Goal: Use online tool/utility: Utilize a website feature to perform a specific function

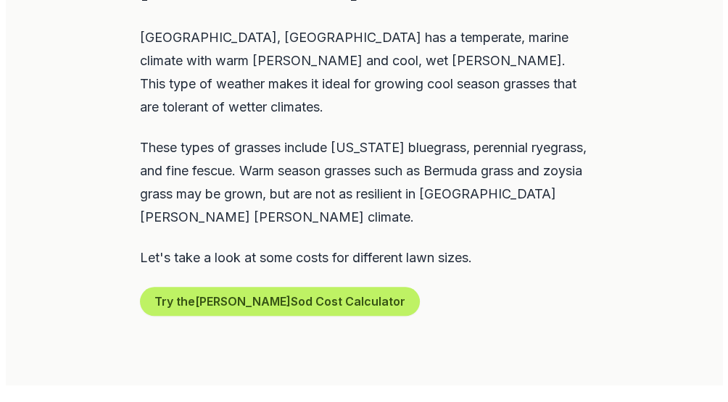
scroll to position [798, 0]
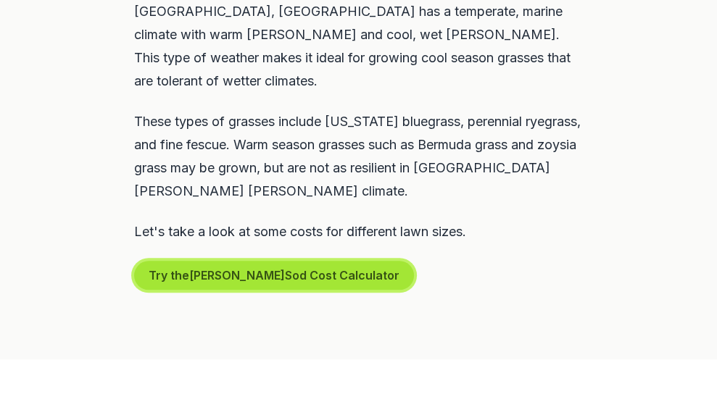
click at [244, 261] on button "Try the [PERSON_NAME] Sod Cost Calculator" at bounding box center [274, 275] width 280 height 29
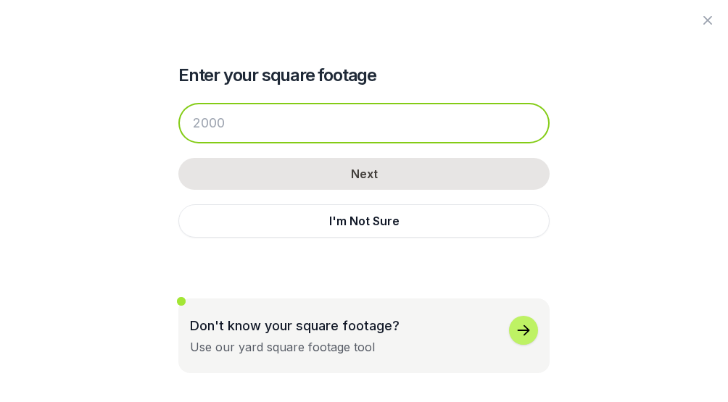
click at [265, 118] on input "number" at bounding box center [363, 123] width 371 height 41
click at [245, 121] on input "number" at bounding box center [363, 123] width 371 height 41
click at [243, 118] on input "number" at bounding box center [363, 123] width 371 height 41
click at [239, 124] on input "number" at bounding box center [363, 123] width 371 height 41
type input "3"
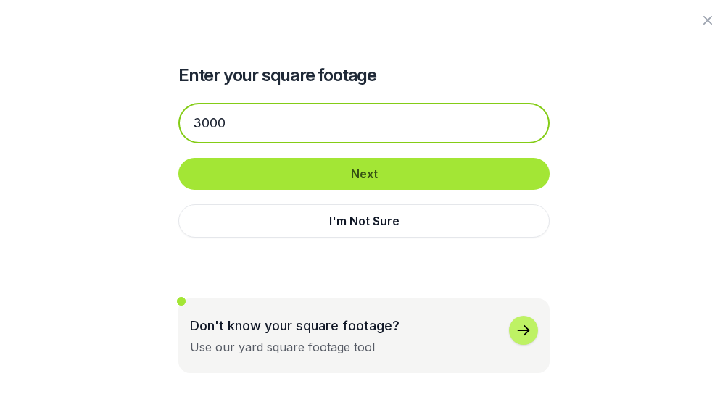
type input "3000"
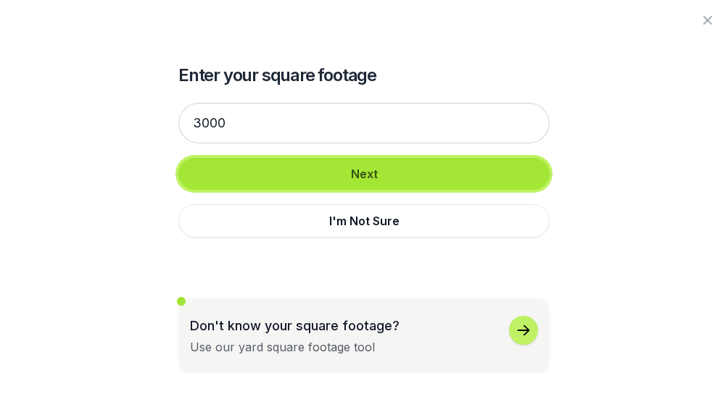
click at [402, 179] on button "Next" at bounding box center [363, 174] width 371 height 32
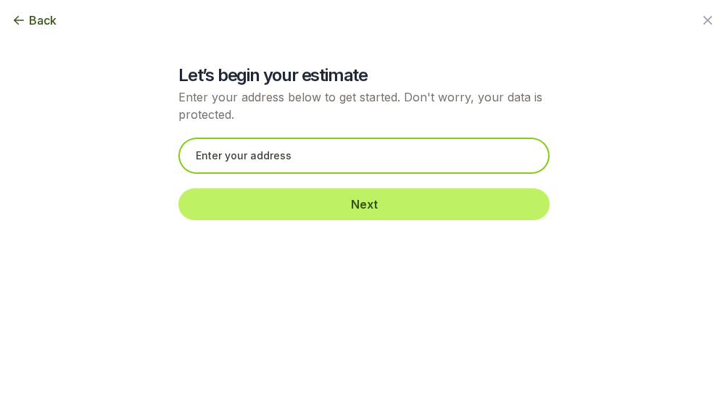
click at [312, 160] on input "text" at bounding box center [363, 156] width 371 height 36
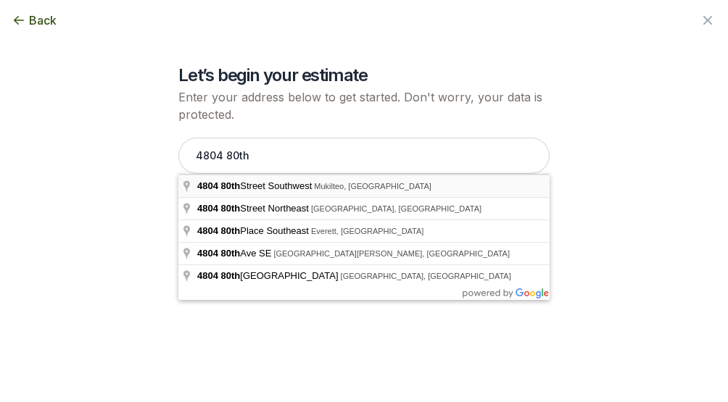
type input "[STREET_ADDRESS]"
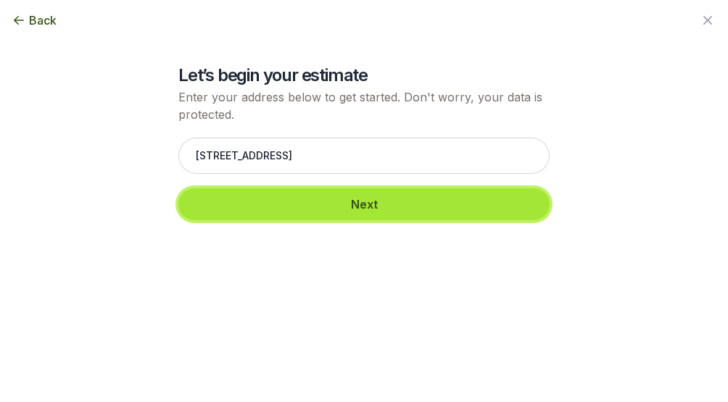
click at [367, 205] on button "Next" at bounding box center [363, 205] width 371 height 32
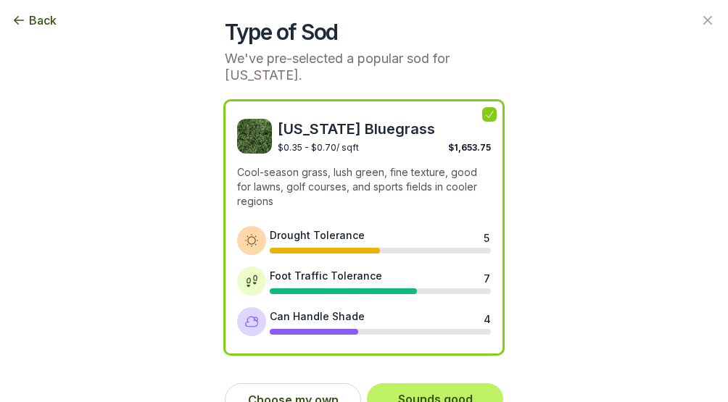
scroll to position [70, 0]
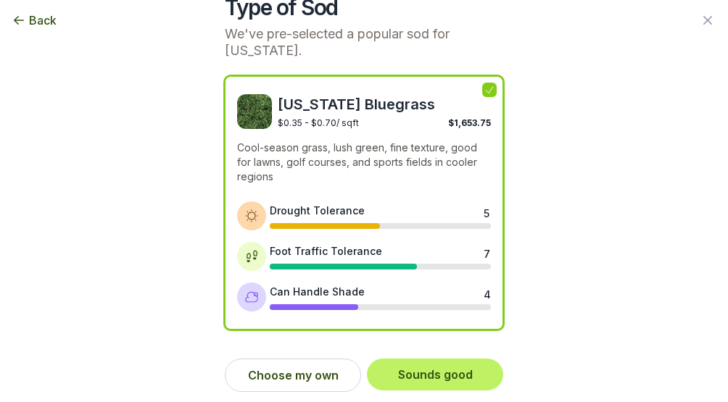
click at [485, 91] on icon at bounding box center [490, 90] width 12 height 12
click at [239, 112] on img at bounding box center [254, 111] width 35 height 35
click at [284, 378] on button "Choose my own" at bounding box center [293, 375] width 136 height 33
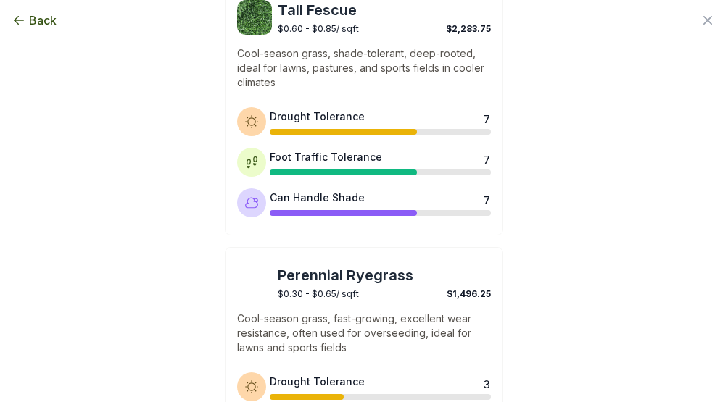
scroll to position [284, 0]
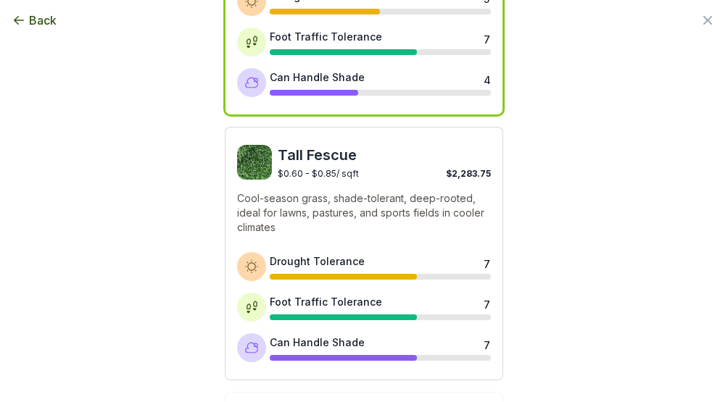
click at [253, 161] on img at bounding box center [254, 162] width 35 height 35
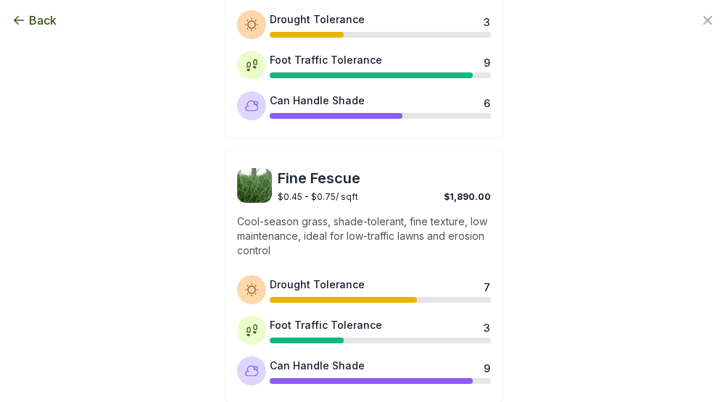
scroll to position [864, 0]
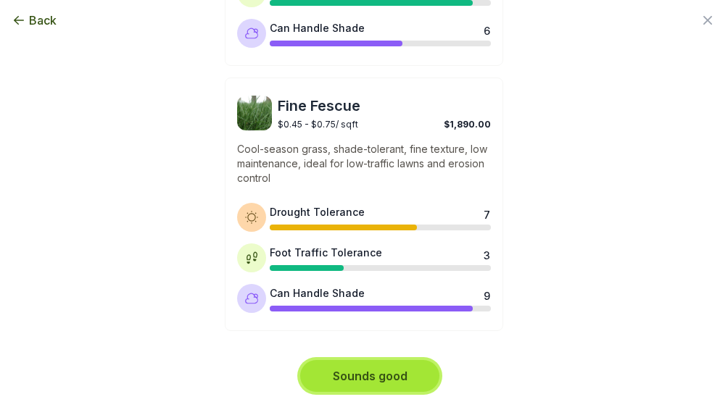
click at [389, 376] on button "Sounds good" at bounding box center [369, 376] width 139 height 32
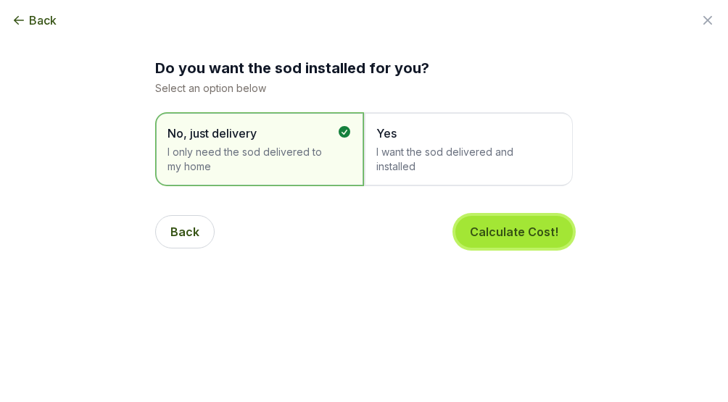
click at [510, 231] on button "Calculate Cost!" at bounding box center [513, 232] width 117 height 32
